Goal: Information Seeking & Learning: Learn about a topic

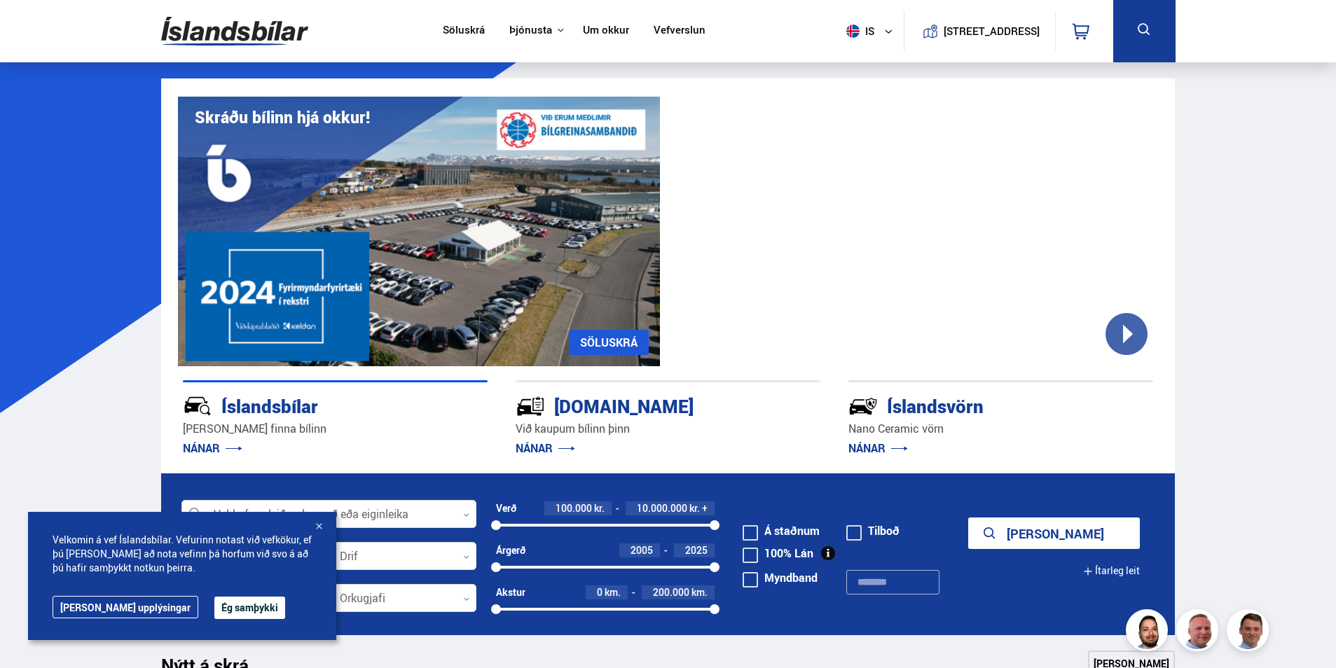
click at [214, 607] on button "Ég samþykki" at bounding box center [249, 608] width 71 height 22
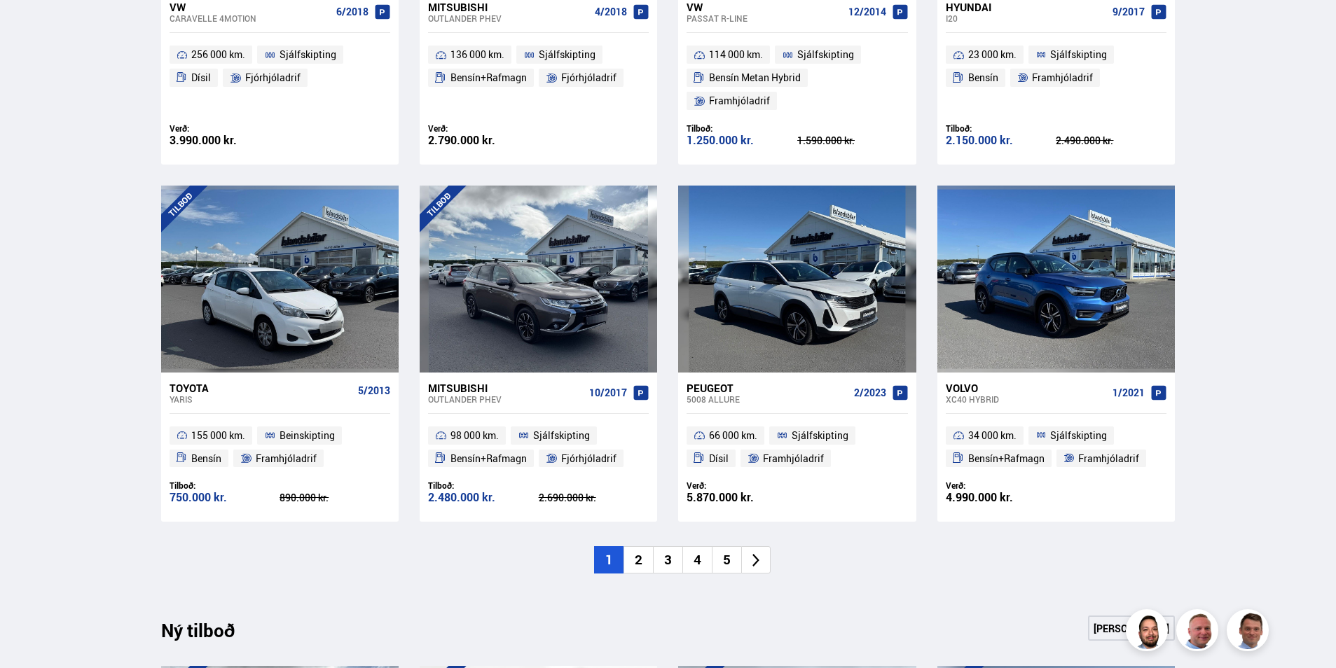
scroll to position [911, 0]
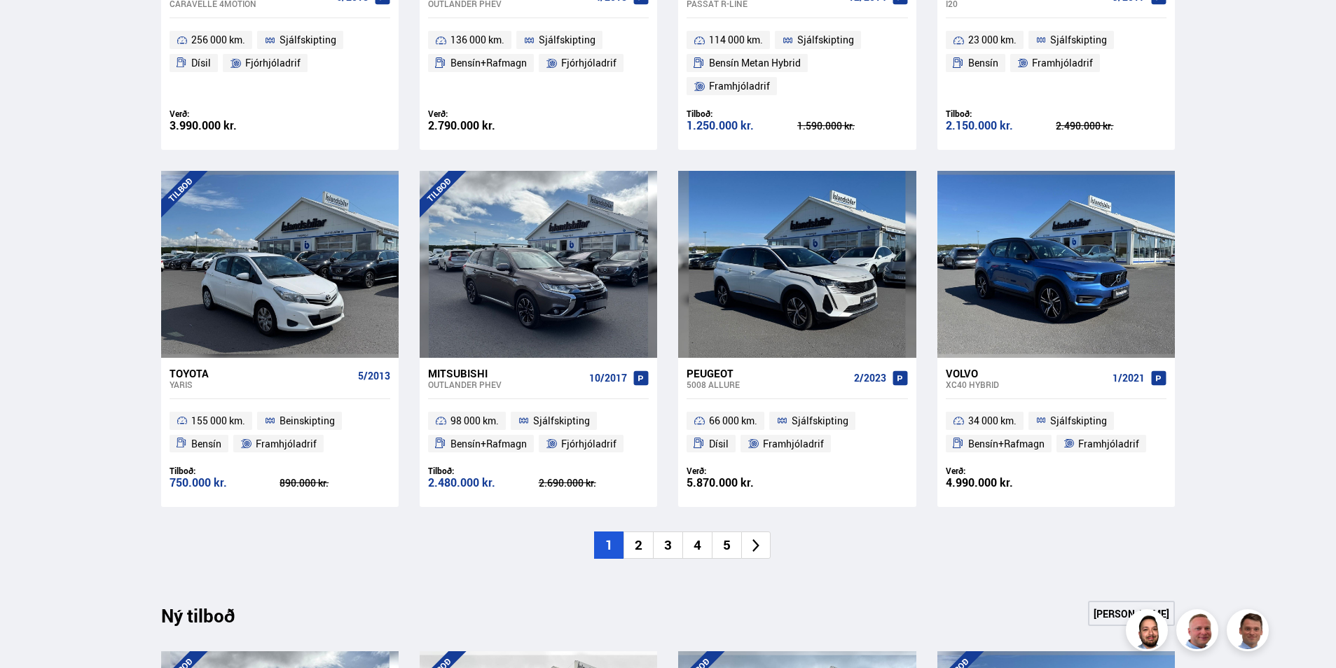
click at [633, 532] on li "2" at bounding box center [638, 545] width 29 height 27
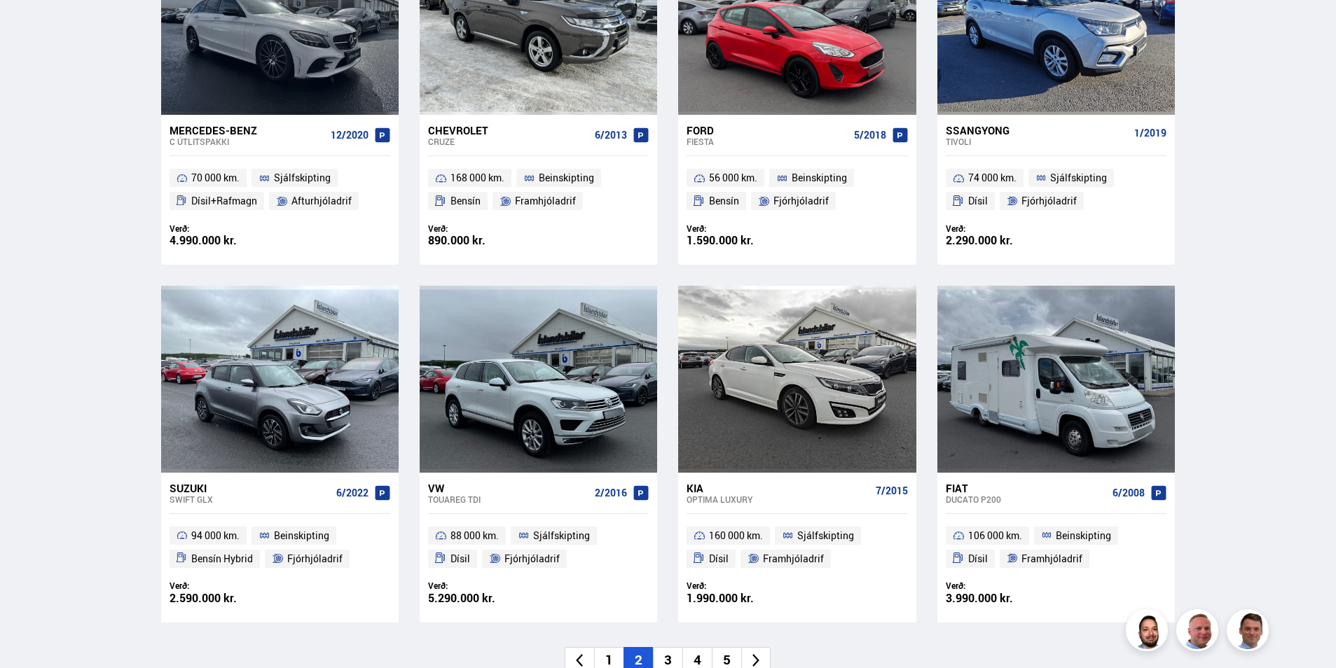
scroll to position [771, 0]
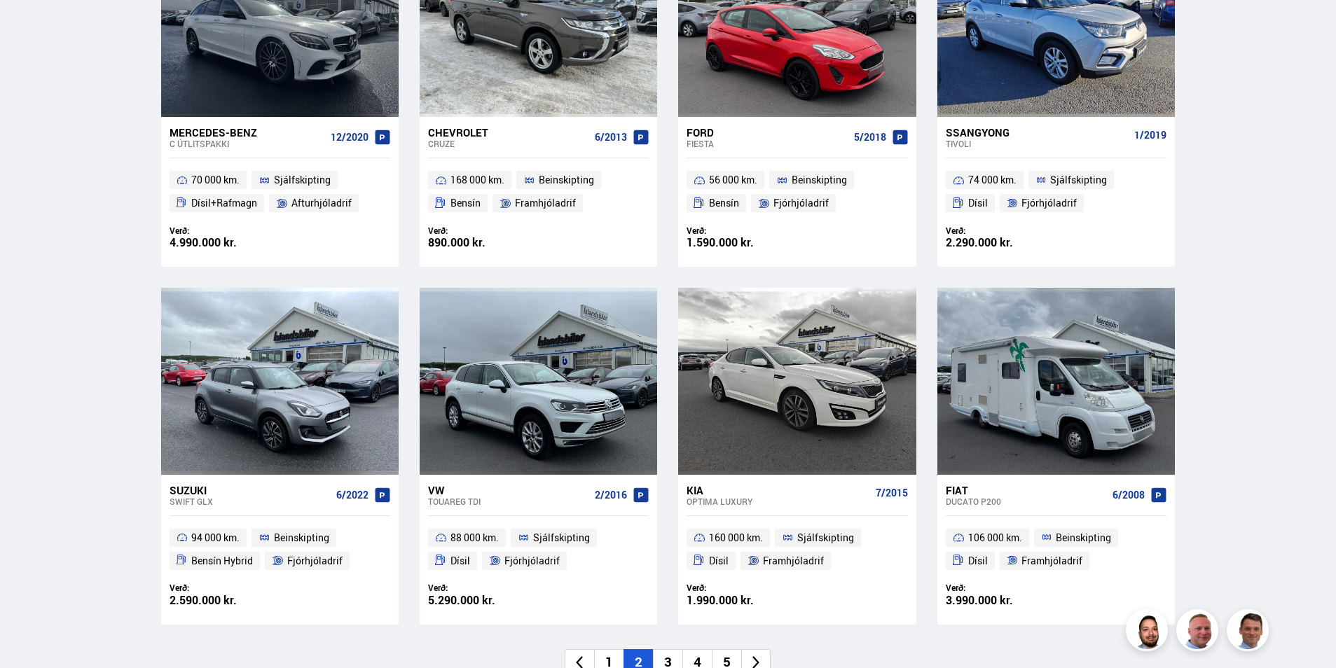
click at [758, 661] on icon at bounding box center [756, 663] width 7 height 13
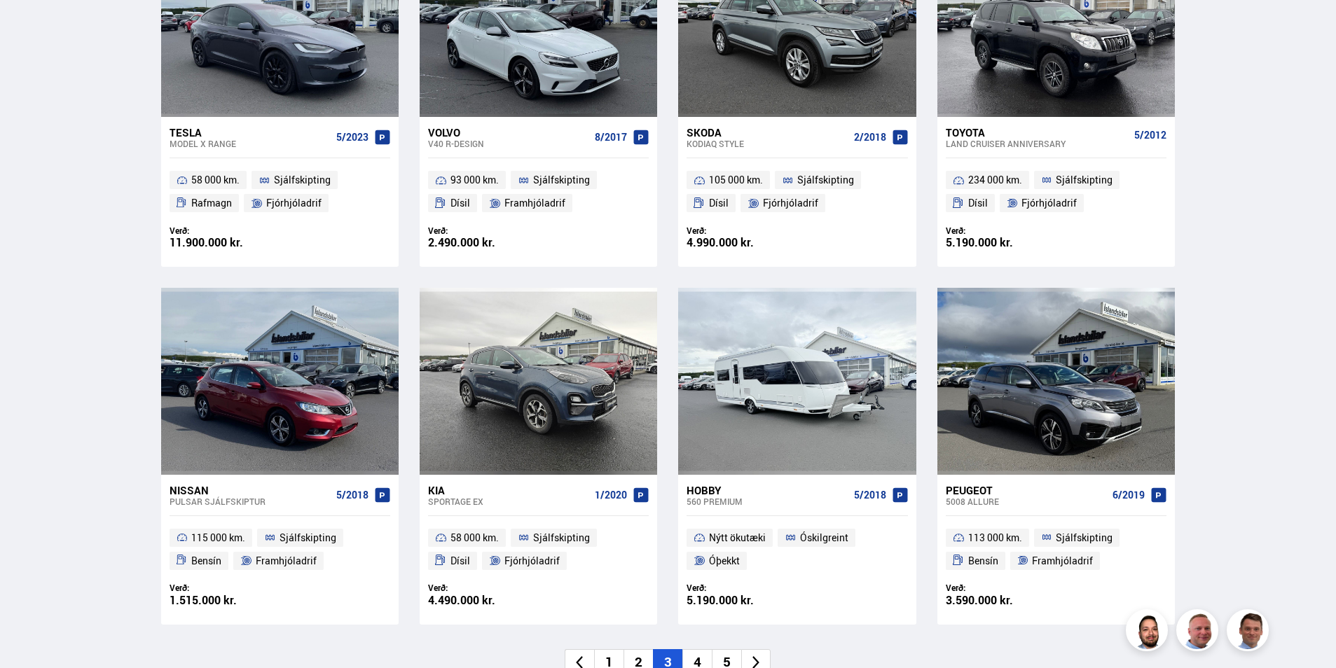
click at [757, 659] on icon at bounding box center [756, 663] width 16 height 16
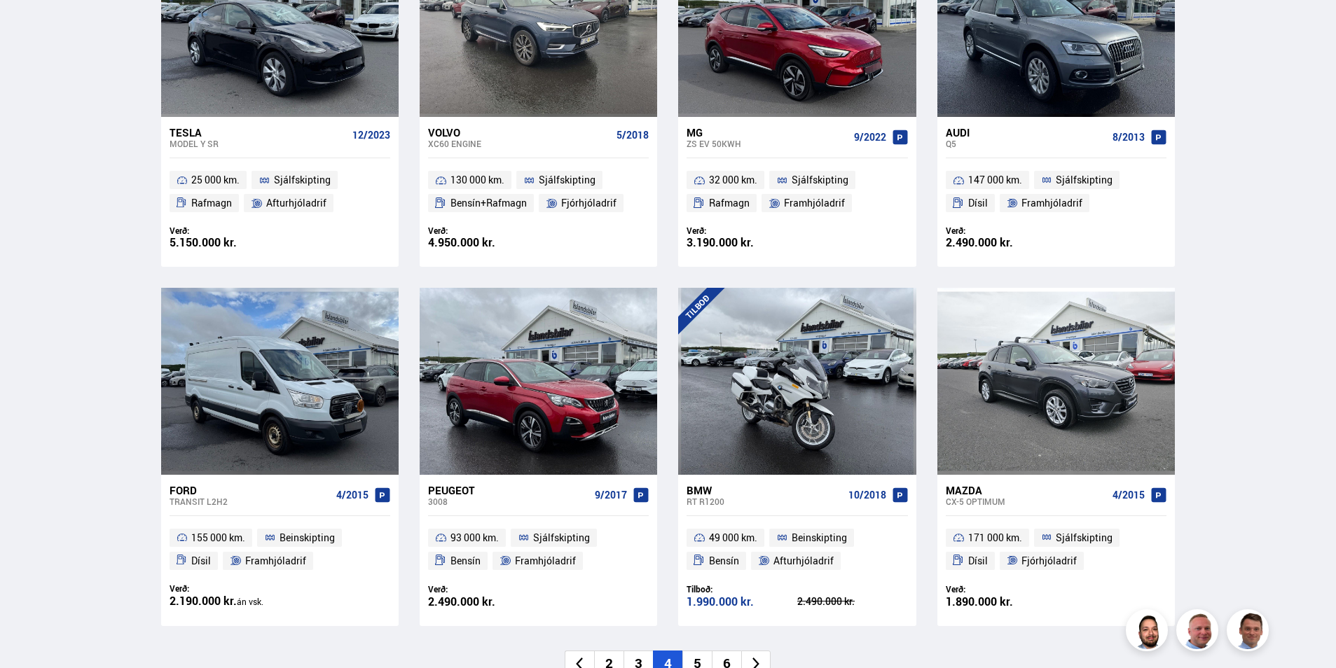
click at [757, 659] on icon at bounding box center [756, 665] width 16 height 16
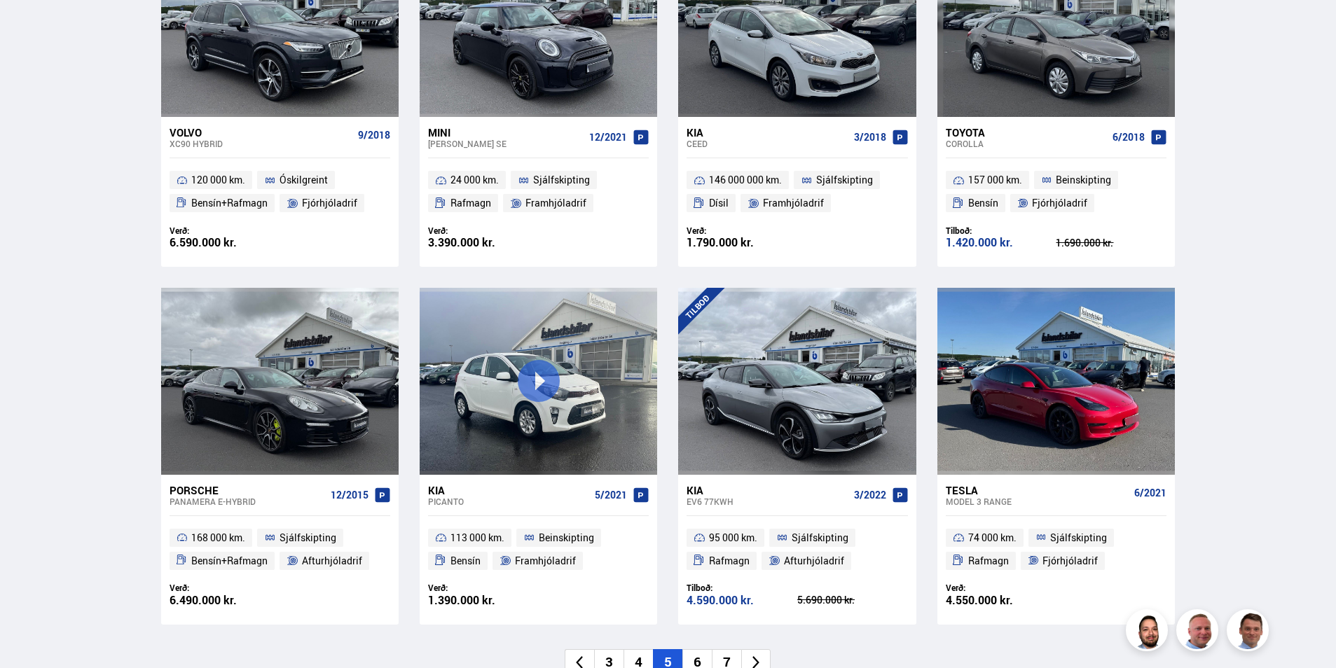
click at [757, 659] on icon at bounding box center [756, 663] width 16 height 16
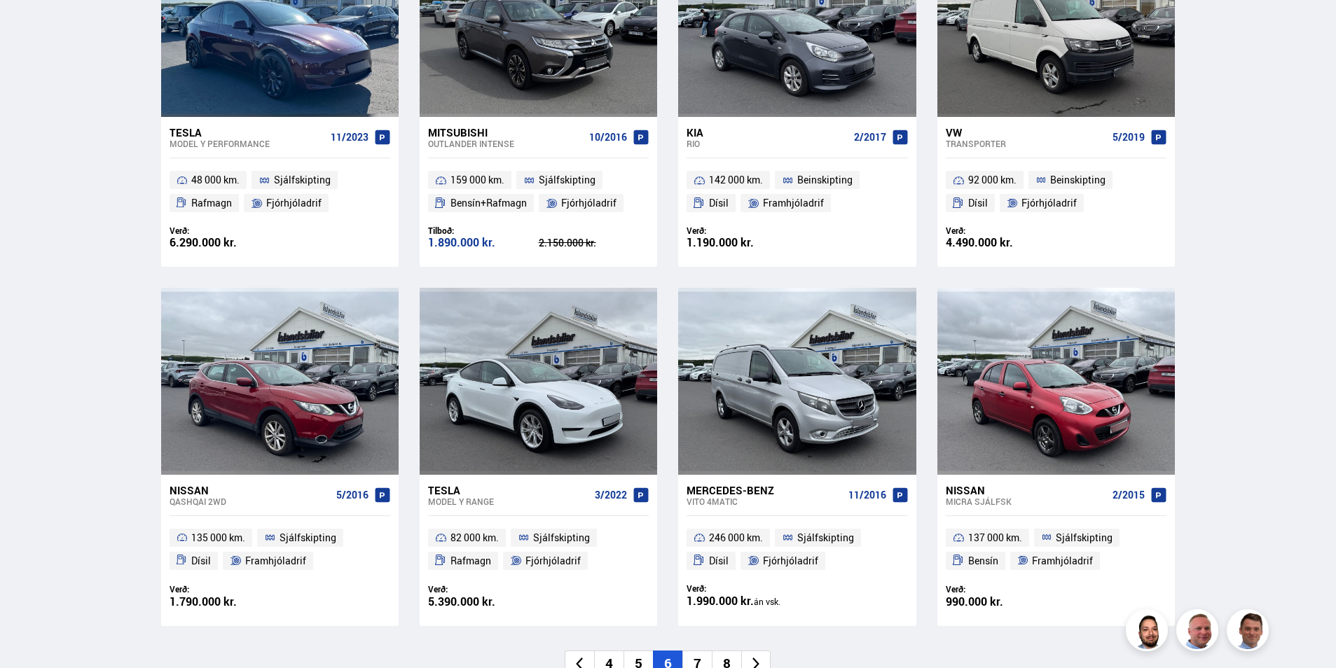
click at [757, 659] on icon at bounding box center [756, 665] width 16 height 16
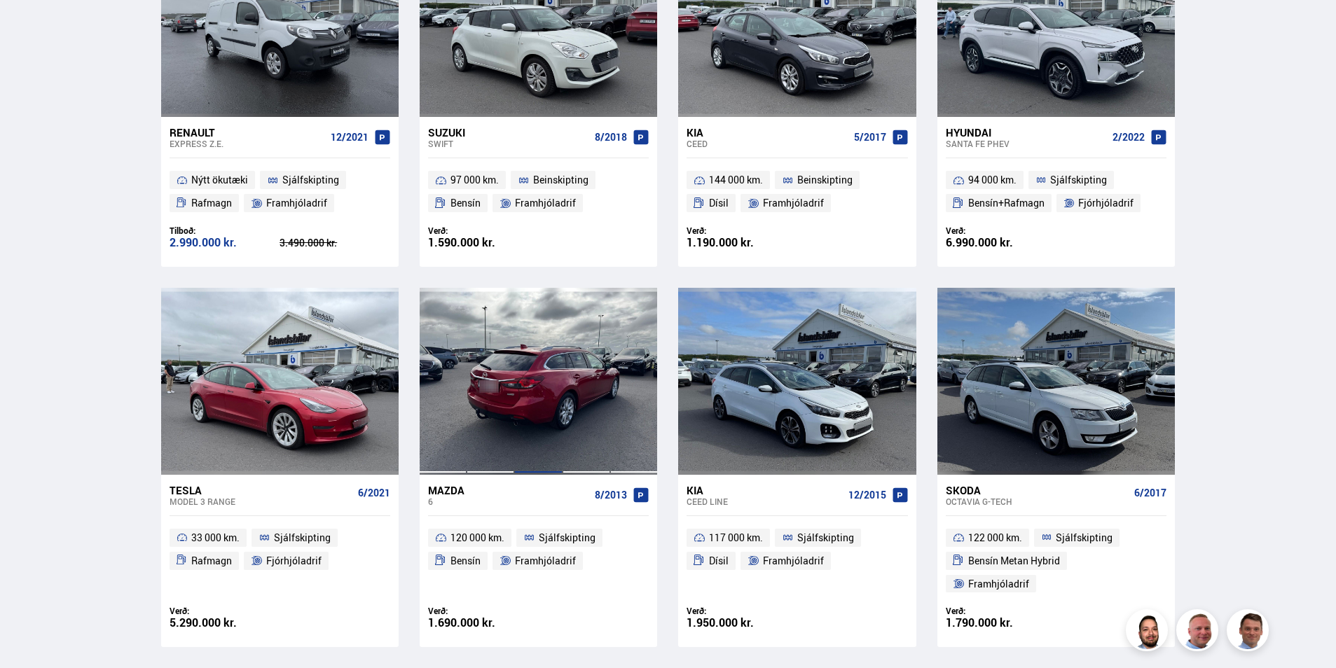
click at [551, 402] on div at bounding box center [538, 381] width 48 height 186
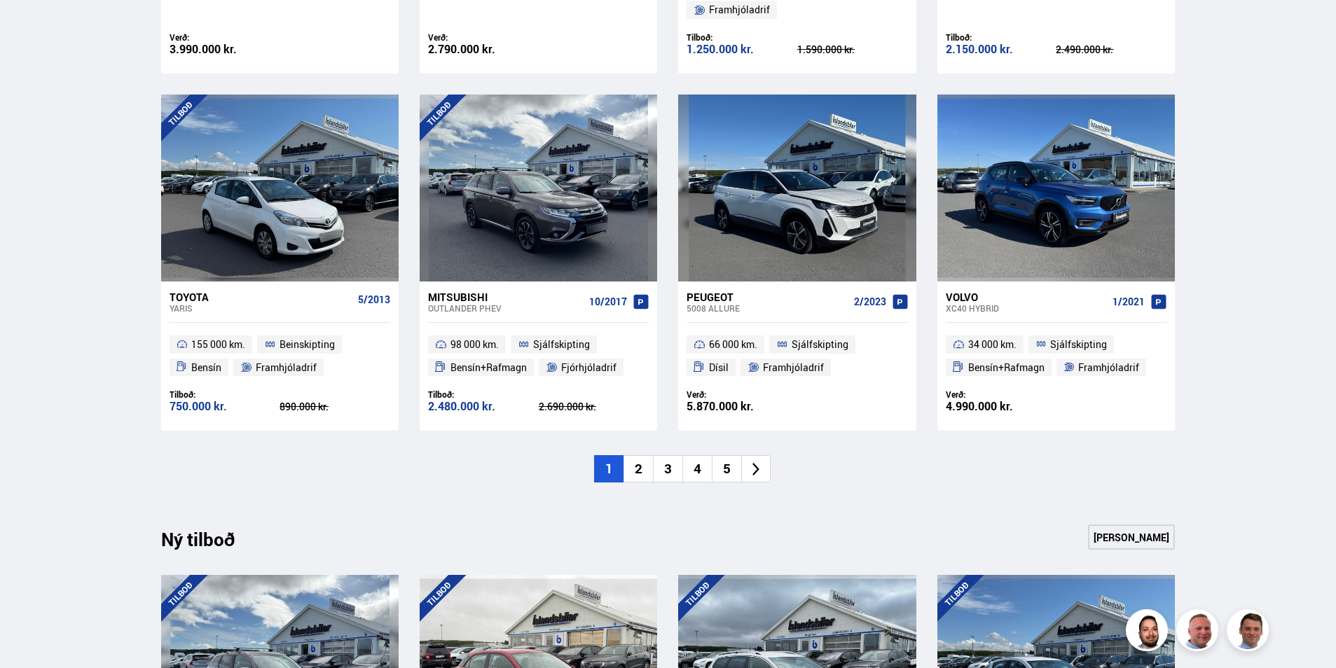
scroll to position [981, 0]
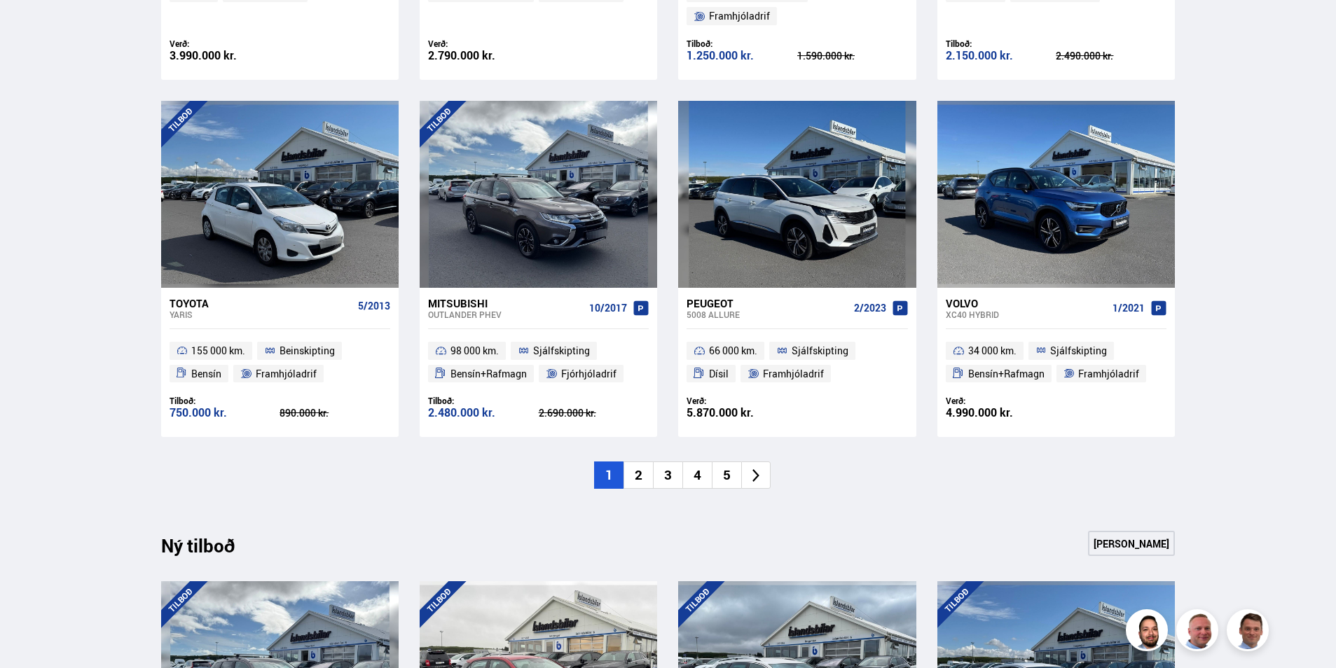
click at [762, 468] on icon at bounding box center [756, 476] width 16 height 16
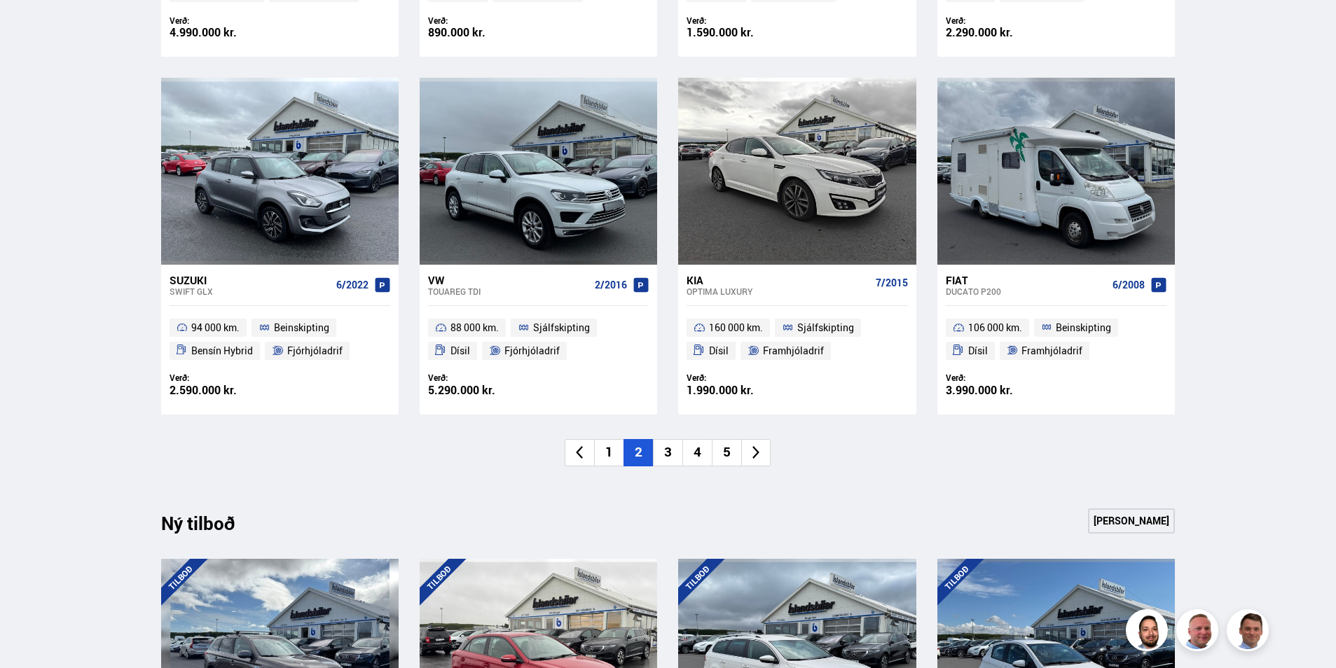
click at [762, 451] on icon at bounding box center [756, 453] width 16 height 16
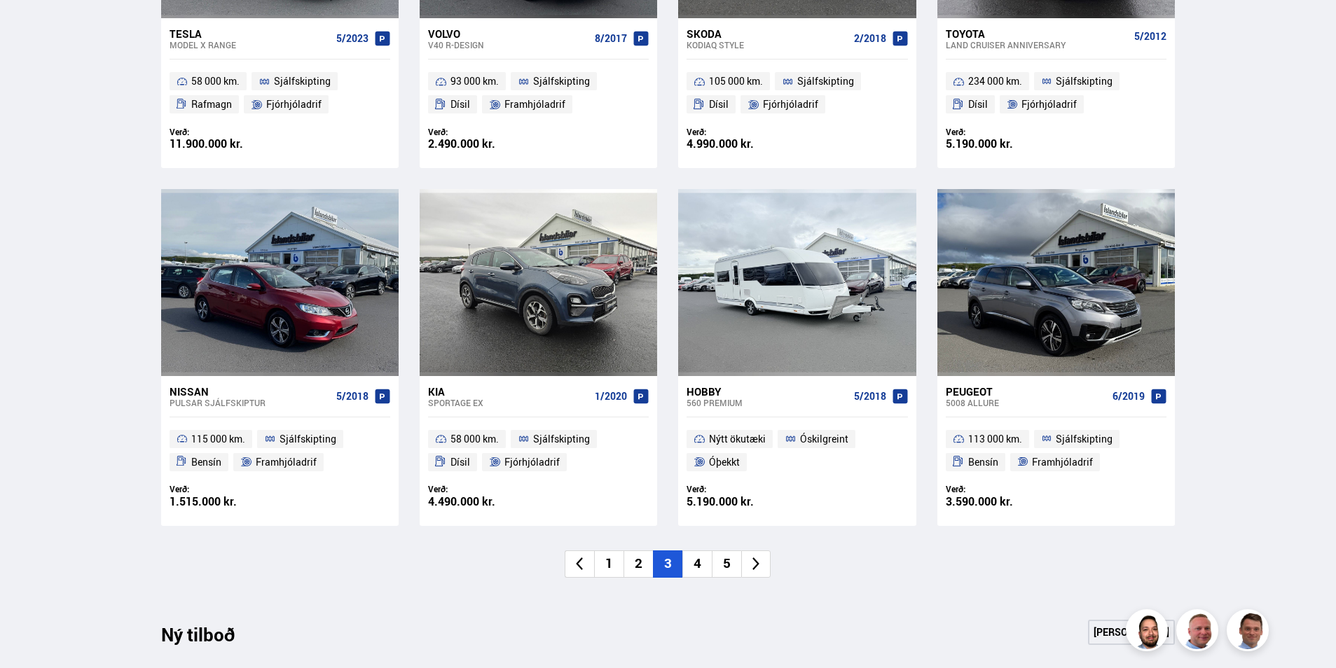
scroll to position [911, 0]
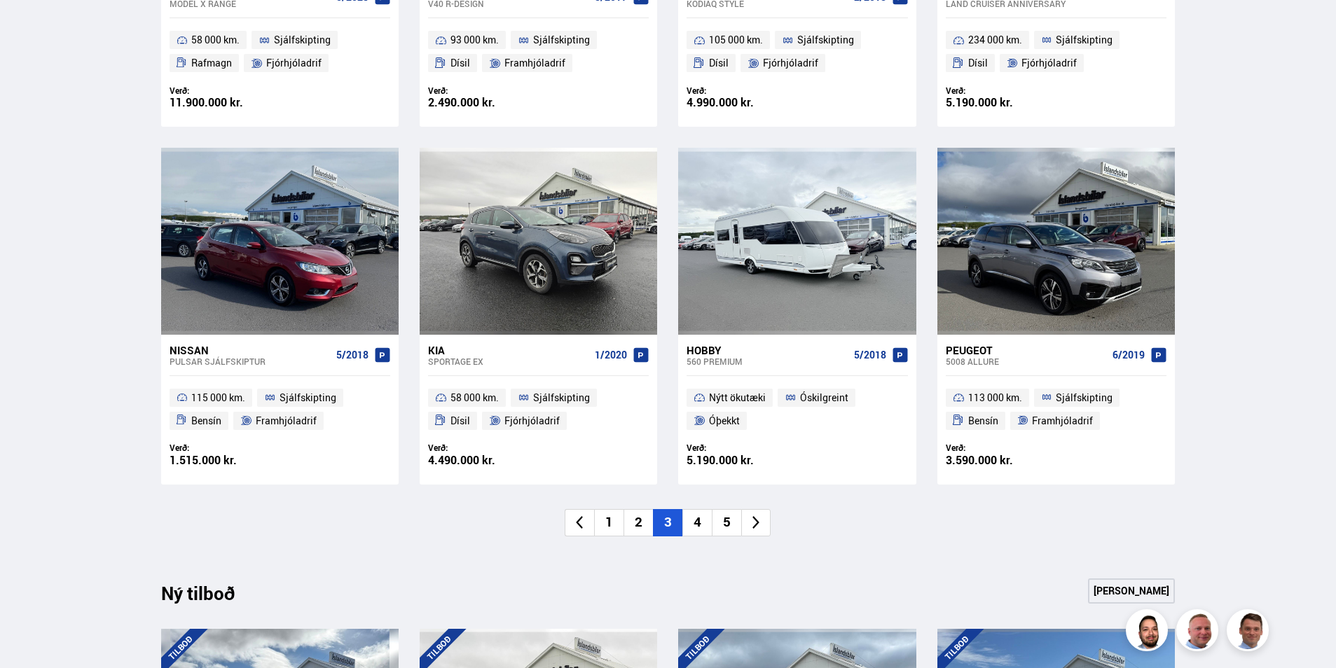
click at [755, 521] on icon at bounding box center [756, 523] width 16 height 16
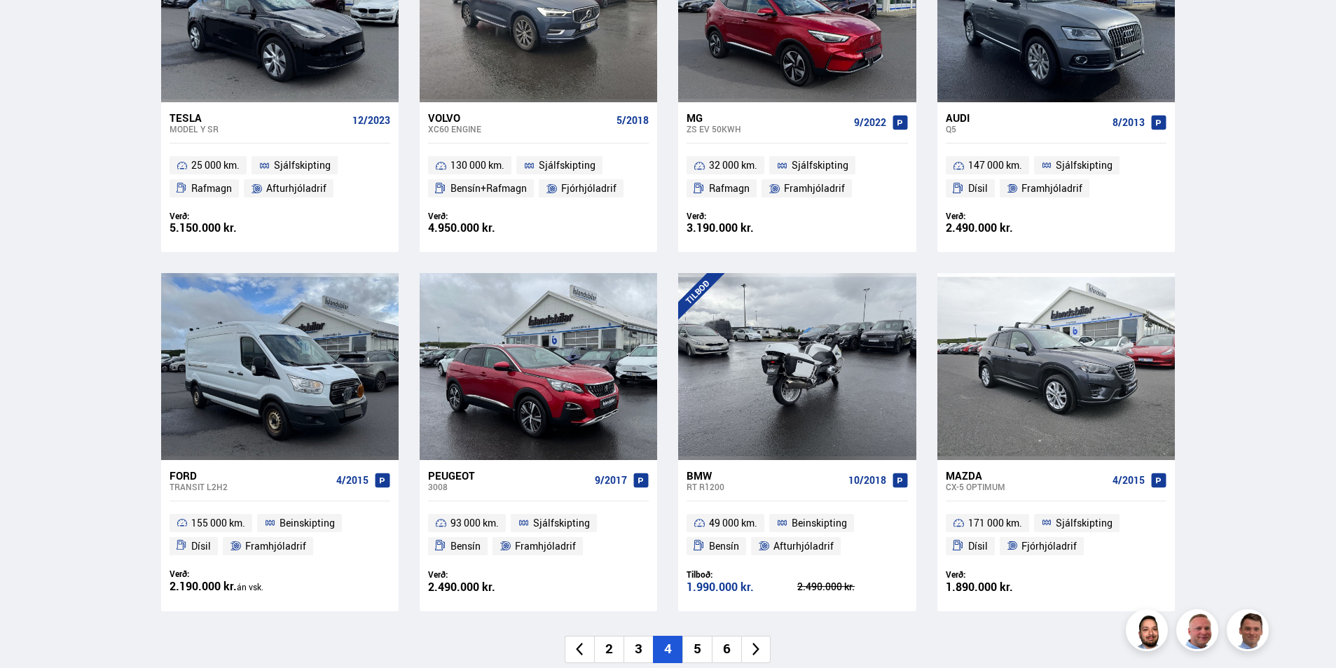
scroll to position [841, 0]
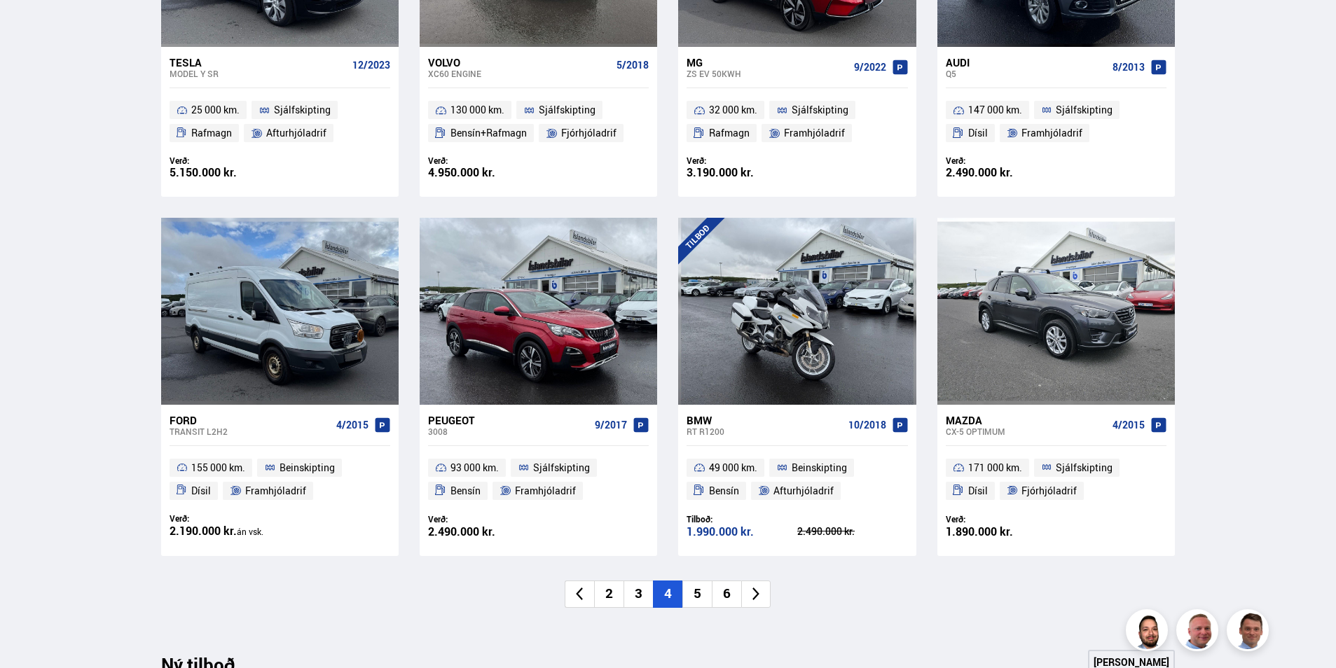
click at [757, 599] on icon at bounding box center [756, 594] width 16 height 16
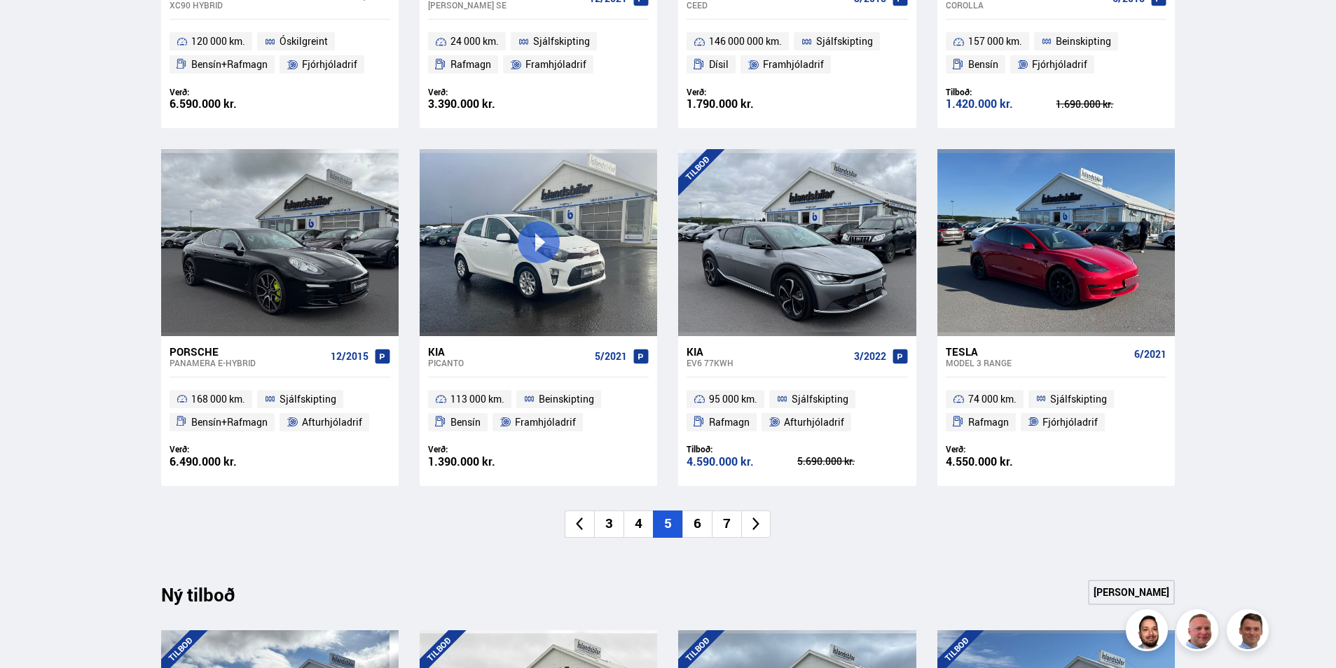
scroll to position [911, 0]
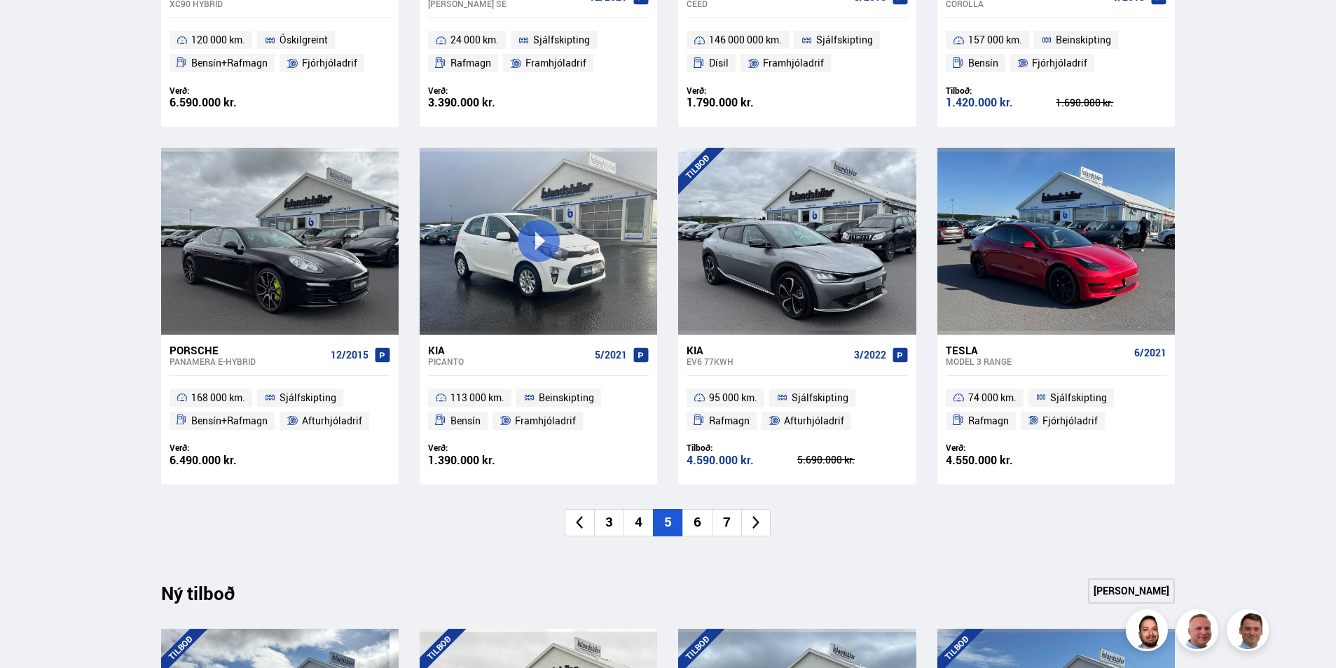
click at [761, 522] on icon at bounding box center [756, 523] width 16 height 16
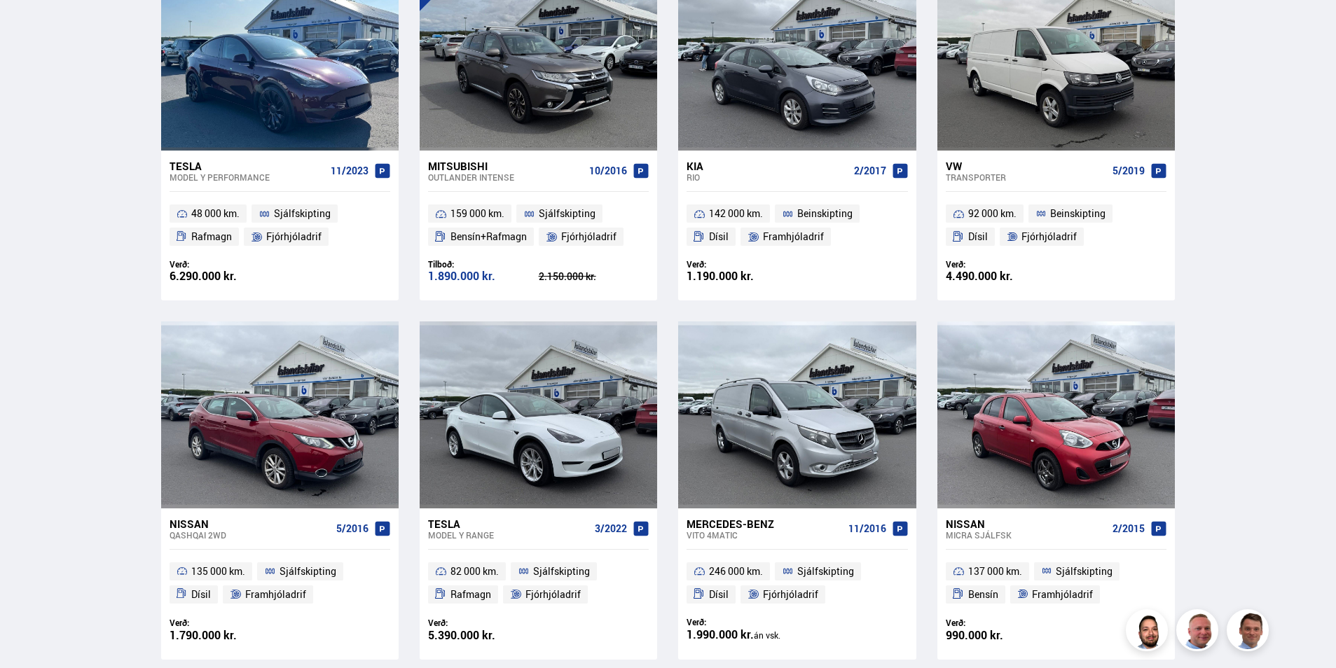
scroll to position [841, 0]
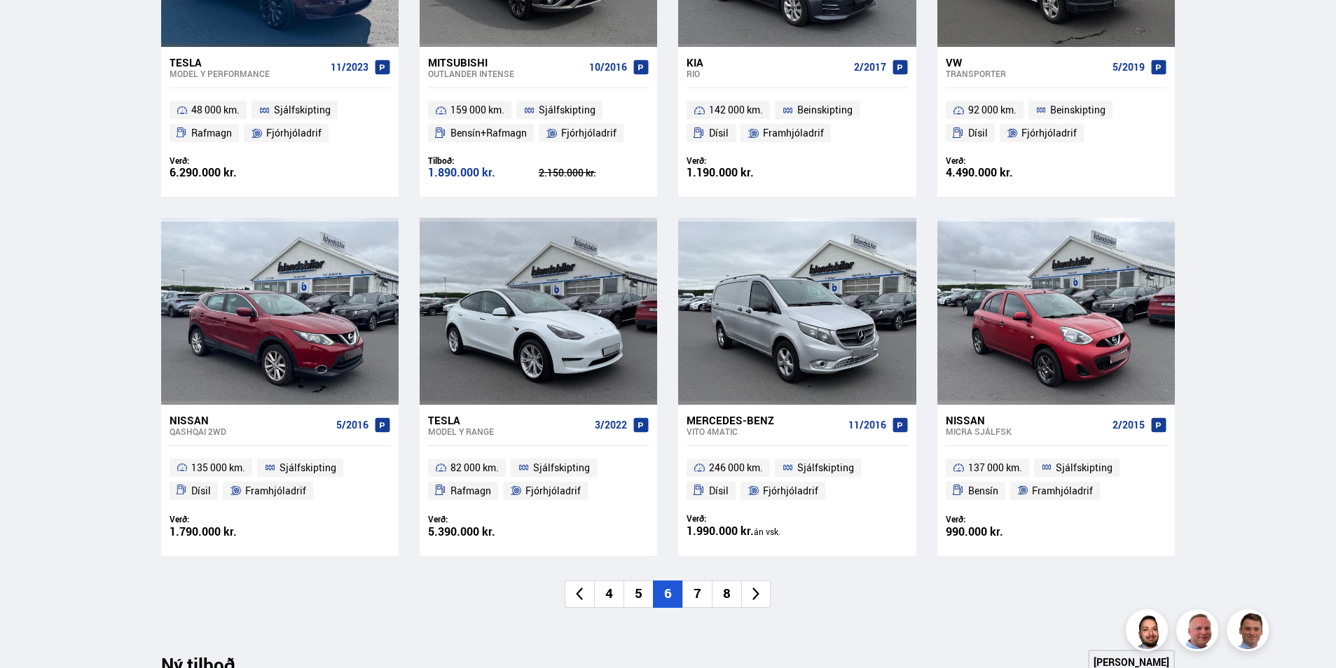
click at [760, 596] on icon at bounding box center [756, 594] width 16 height 16
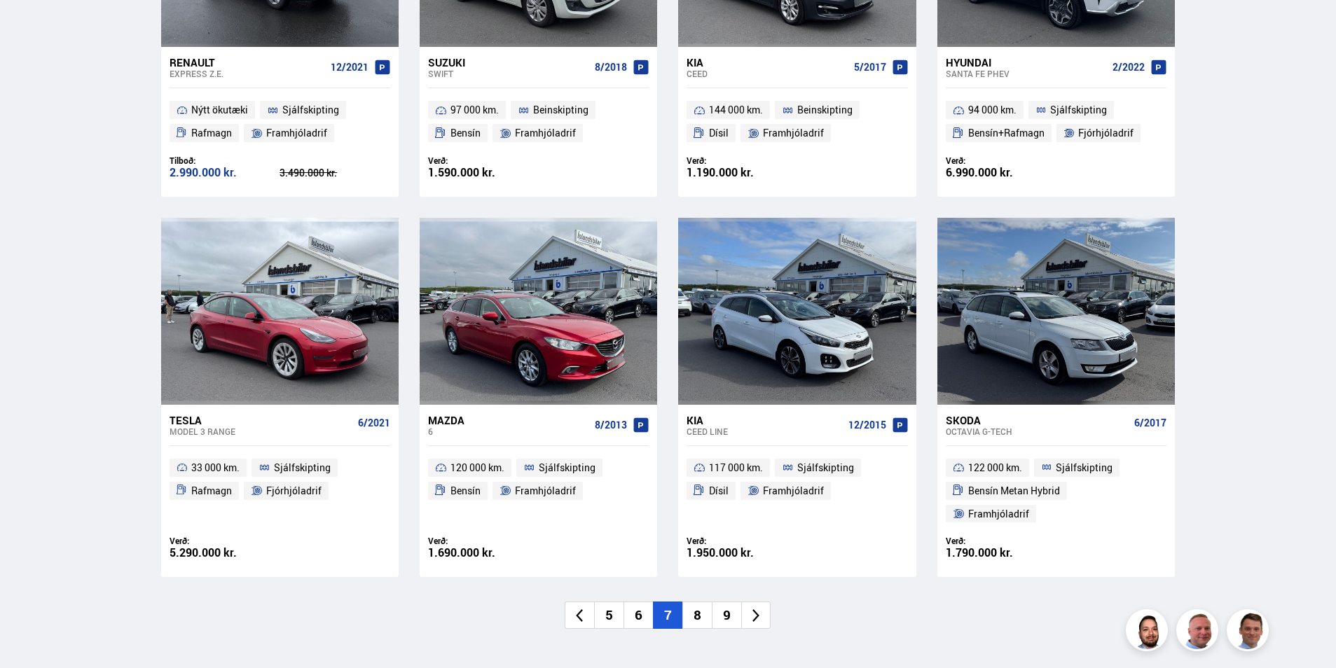
click at [752, 608] on icon at bounding box center [756, 616] width 16 height 16
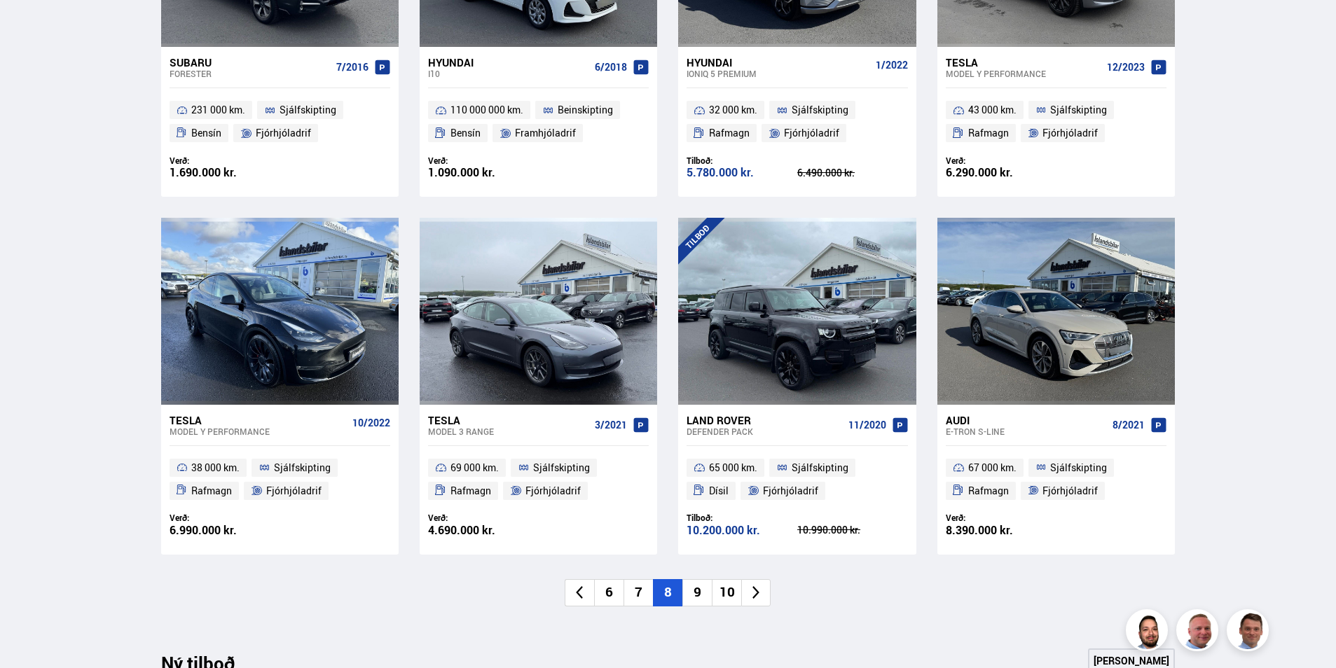
click at [752, 593] on icon at bounding box center [756, 593] width 16 height 16
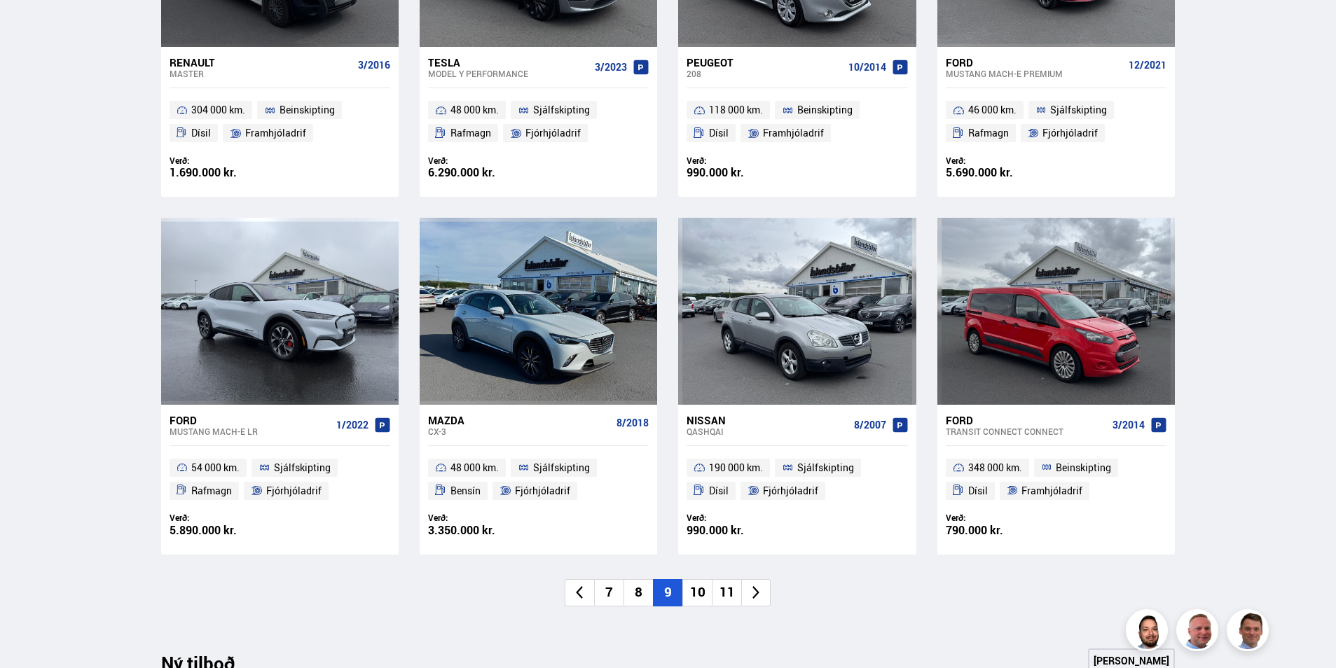
click at [752, 591] on icon at bounding box center [756, 593] width 16 height 16
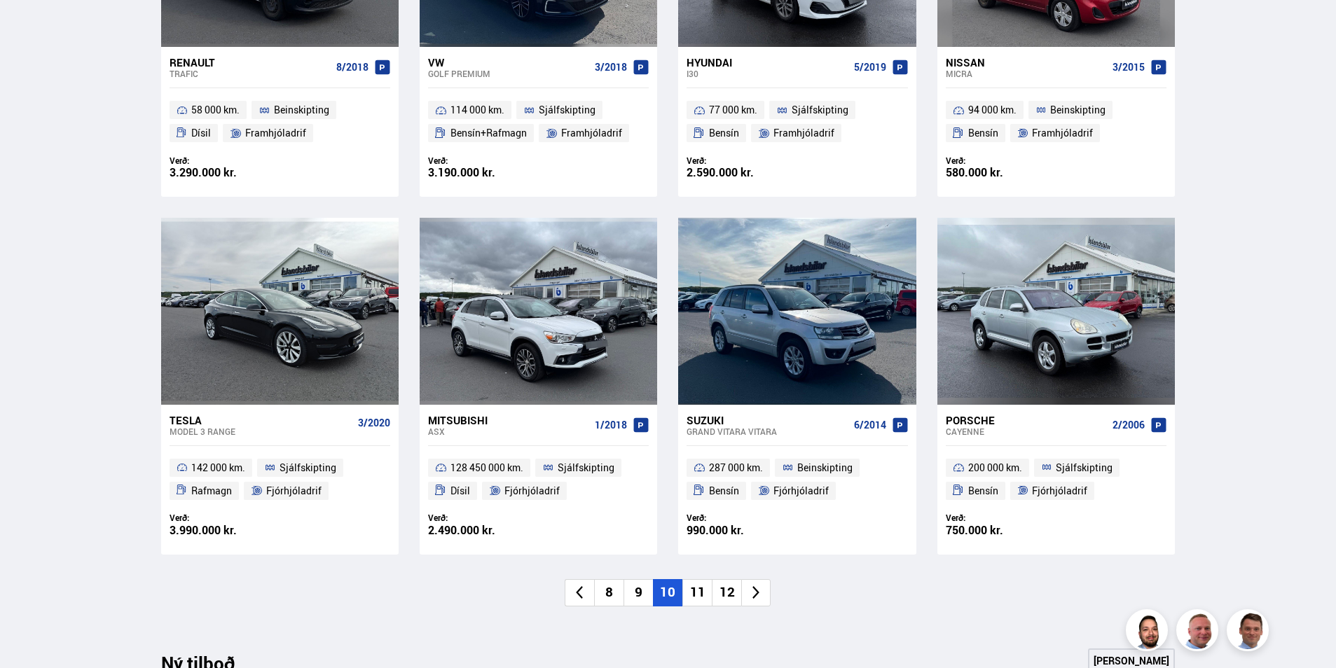
click at [752, 591] on icon at bounding box center [756, 593] width 16 height 16
